Goal: Information Seeking & Learning: Learn about a topic

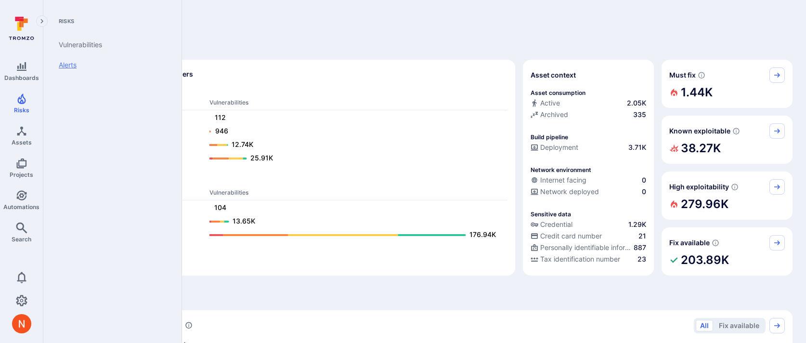
click at [74, 64] on link "Alerts" at bounding box center [110, 65] width 119 height 20
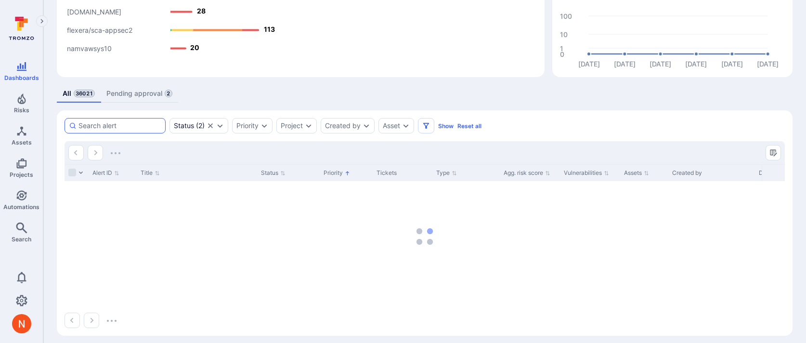
scroll to position [145, 0]
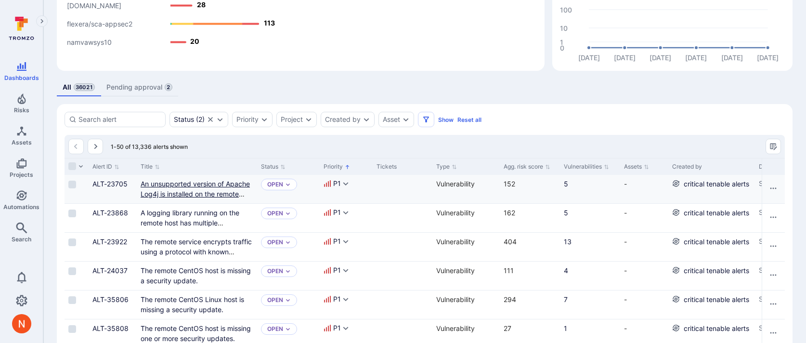
click at [173, 190] on link "An unsupported version of Apache Log4j is installed on the remote host." at bounding box center [195, 194] width 109 height 28
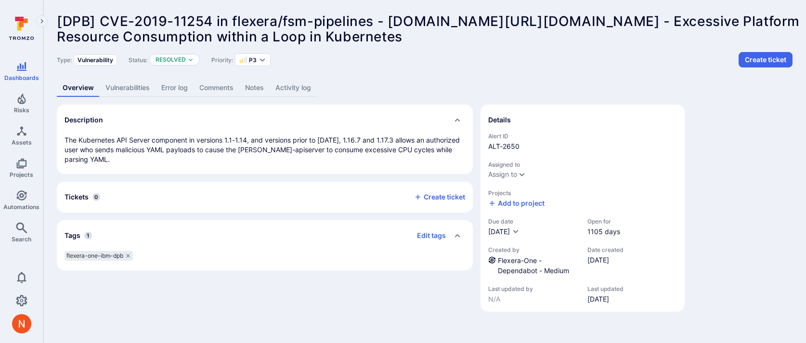
click at [129, 87] on link "Vulnerabilities" at bounding box center [128, 88] width 56 height 18
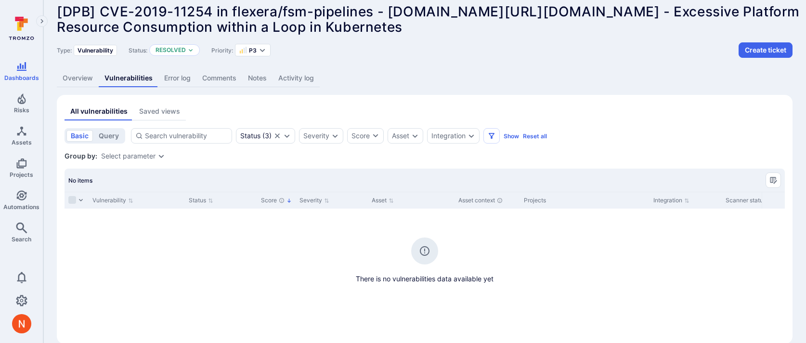
scroll to position [10, 0]
click at [280, 133] on icon "Clear selection" at bounding box center [277, 135] width 8 height 8
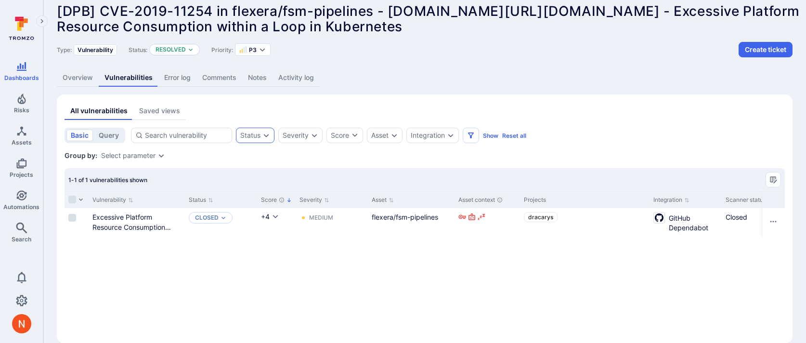
click at [63, 78] on link "Overview" at bounding box center [78, 78] width 42 height 18
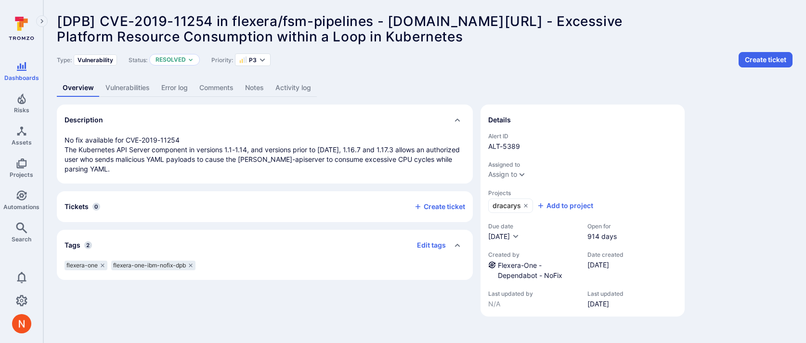
click at [131, 87] on link "Vulnerabilities" at bounding box center [128, 88] width 56 height 18
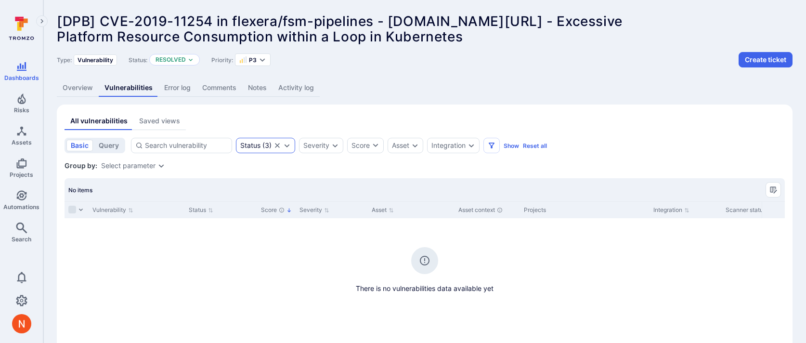
click at [278, 144] on icon "Clear selection" at bounding box center [277, 146] width 8 height 8
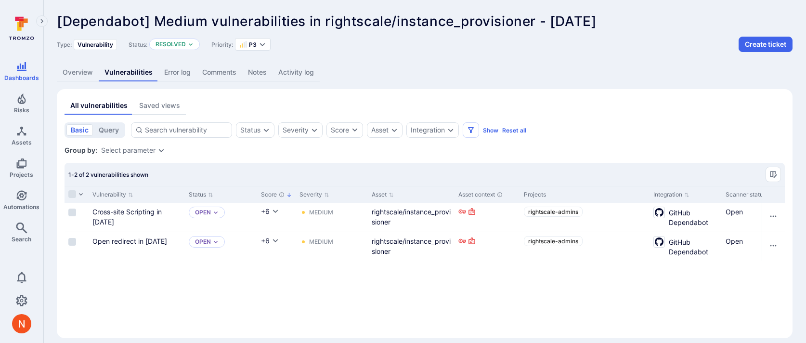
click at [68, 82] on div "[Dependabot] Medium vulnerabilities in rightscale/instance_provisioner - karma …" at bounding box center [424, 176] width 763 height 352
click at [70, 73] on link "Overview" at bounding box center [78, 73] width 42 height 18
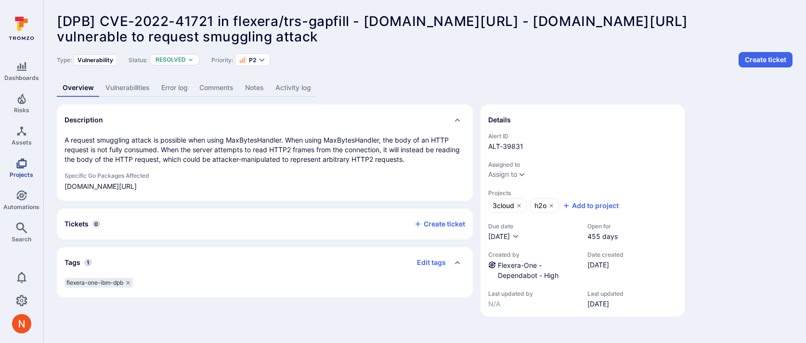
click at [29, 171] on span "Projects" at bounding box center [22, 174] width 24 height 7
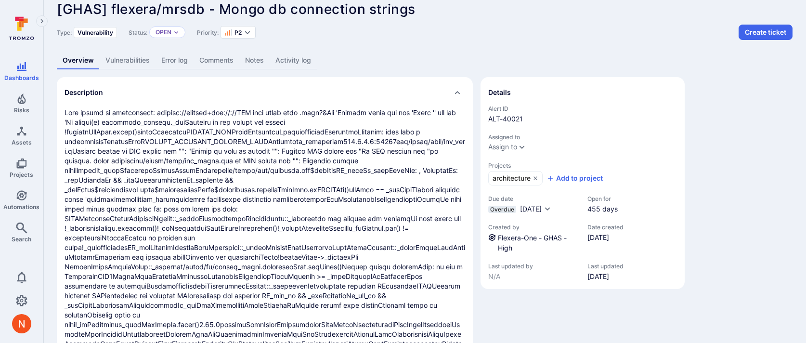
scroll to position [13, 0]
click at [146, 65] on link "Vulnerabilities" at bounding box center [128, 60] width 56 height 18
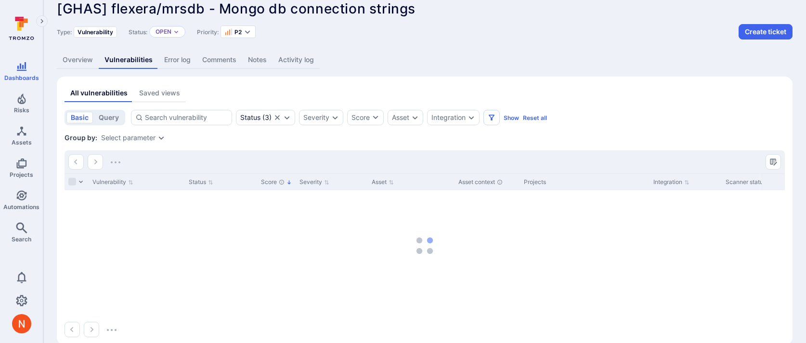
scroll to position [9, 0]
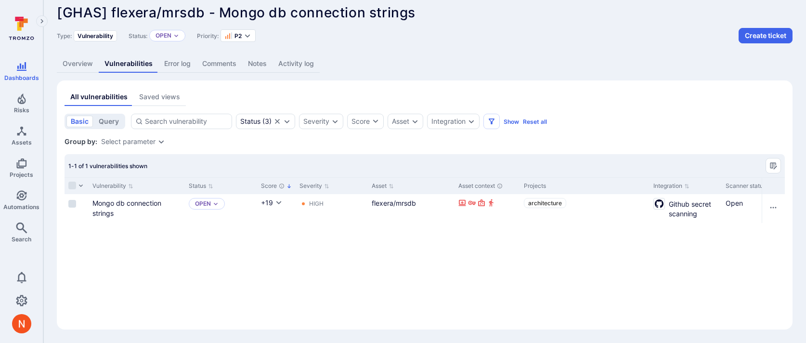
scroll to position [13, 0]
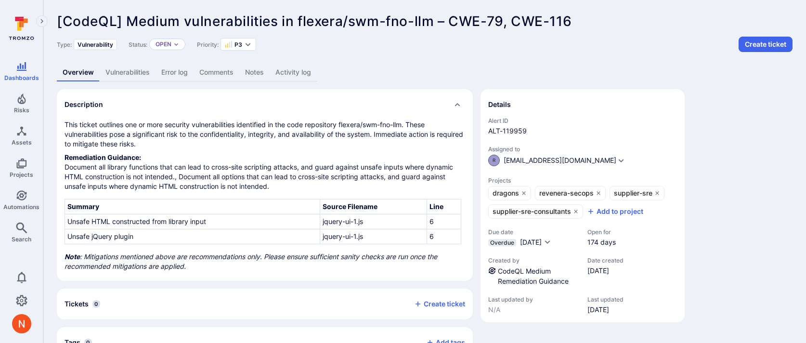
click at [140, 65] on link "Vulnerabilities" at bounding box center [128, 73] width 56 height 18
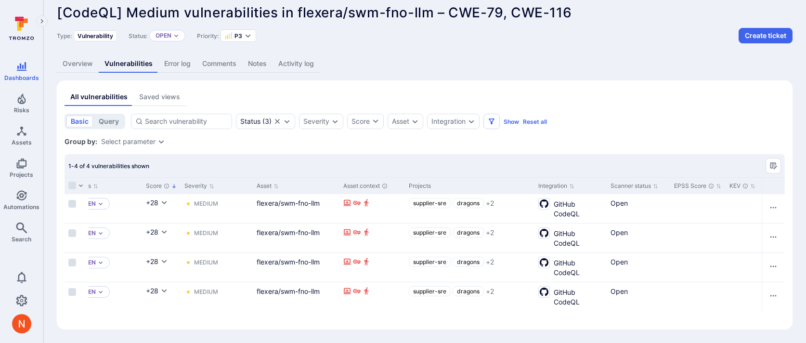
scroll to position [0, 117]
